Goal: Transaction & Acquisition: Obtain resource

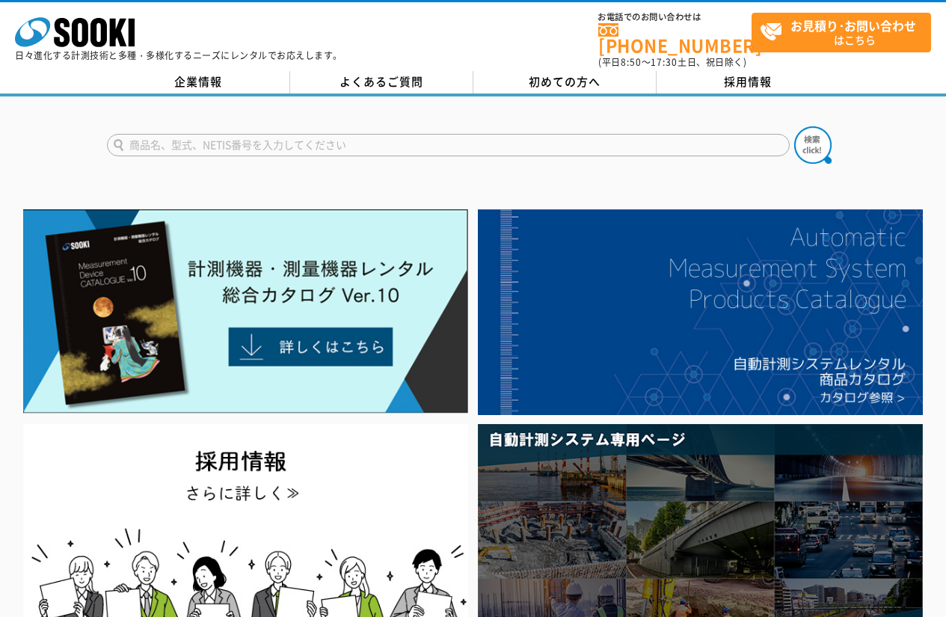
click at [295, 140] on input "text" at bounding box center [448, 145] width 683 height 22
type input "HST-70"
click at [794, 126] on button at bounding box center [812, 144] width 37 height 37
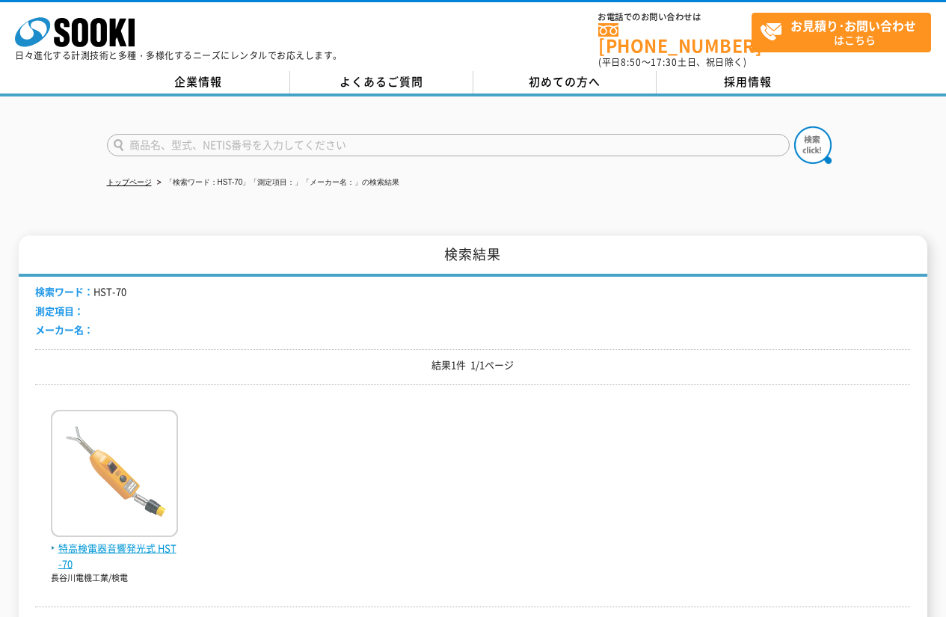
click at [137, 497] on img at bounding box center [114, 475] width 127 height 131
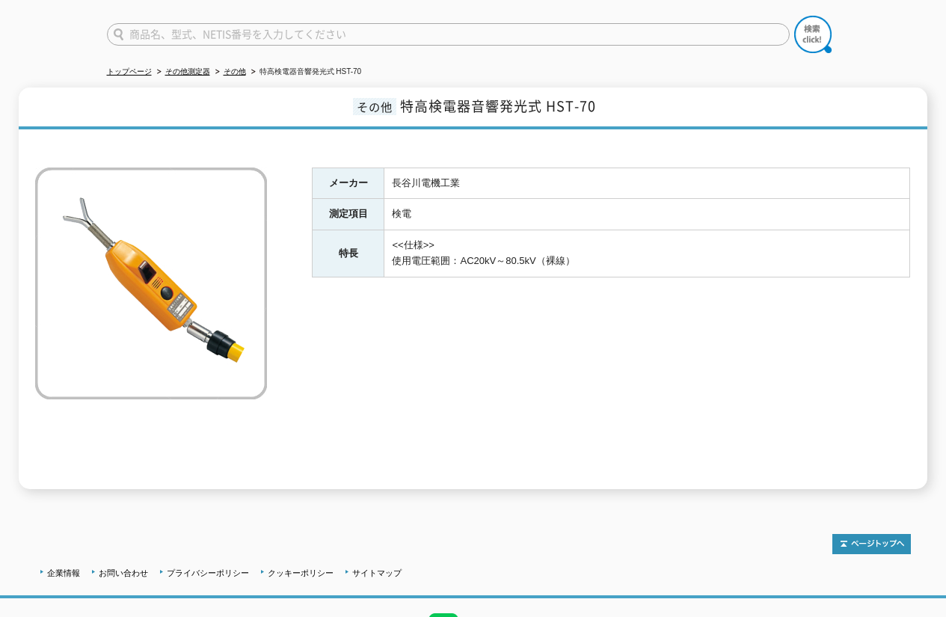
scroll to position [150, 0]
